Goal: Task Accomplishment & Management: Use online tool/utility

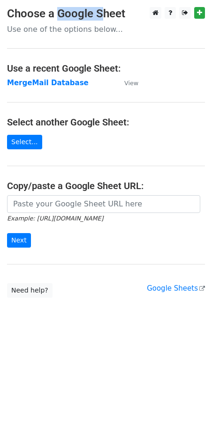
drag, startPoint x: 55, startPoint y: 8, endPoint x: 97, endPoint y: 16, distance: 42.9
click at [97, 16] on h3 "Choose a Google Sheet" at bounding box center [105, 14] width 197 height 14
click at [53, 21] on main "Choose a Google Sheet Use one of the options below... Use a recent Google Sheet…" at bounding box center [106, 152] width 212 height 291
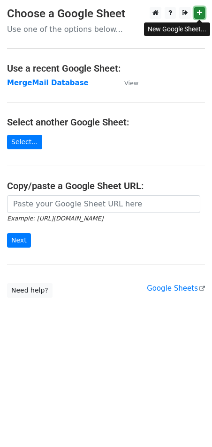
click at [196, 15] on link at bounding box center [199, 13] width 11 height 12
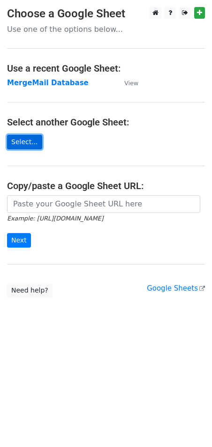
click at [15, 144] on link "Select..." at bounding box center [24, 142] width 35 height 15
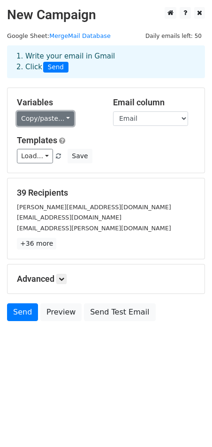
click at [39, 120] on link "Copy/paste..." at bounding box center [45, 118] width 57 height 15
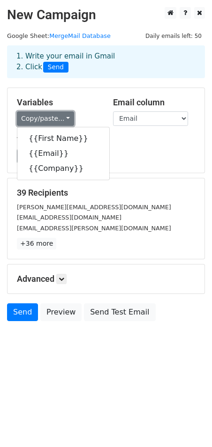
click at [38, 120] on link "Copy/paste..." at bounding box center [45, 118] width 57 height 15
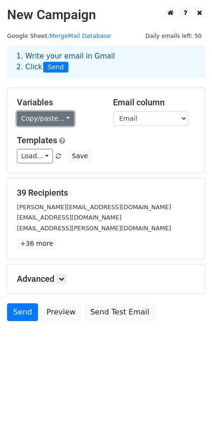
click at [60, 124] on link "Copy/paste..." at bounding box center [45, 118] width 57 height 15
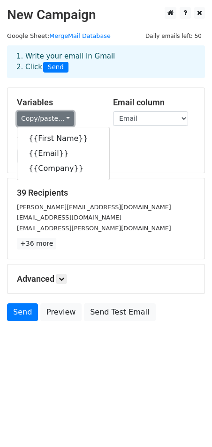
click at [53, 115] on link "Copy/paste..." at bounding box center [45, 118] width 57 height 15
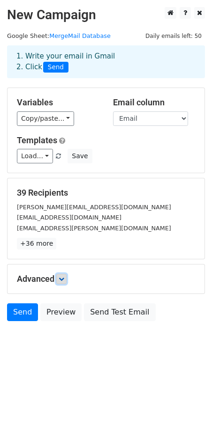
click at [62, 275] on link at bounding box center [61, 279] width 10 height 10
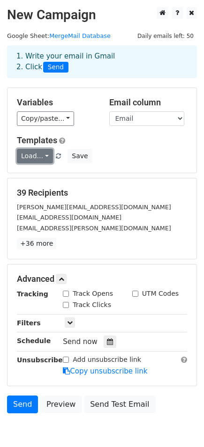
click at [37, 157] on link "Load..." at bounding box center [35, 156] width 36 height 15
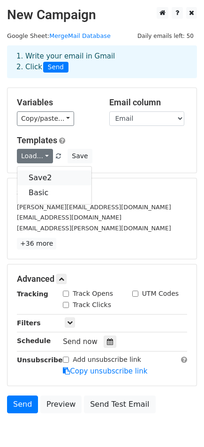
click at [37, 177] on link "Save2" at bounding box center [54, 177] width 74 height 15
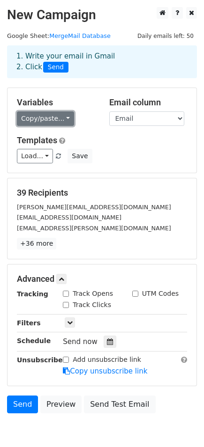
click at [57, 114] on link "Copy/paste..." at bounding box center [45, 118] width 57 height 15
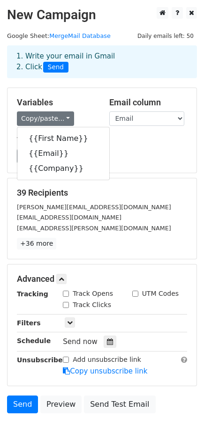
click at [127, 146] on div "Templates Load... Save2 Basic Save" at bounding box center [102, 149] width 184 height 29
